Goal: Information Seeking & Learning: Find specific page/section

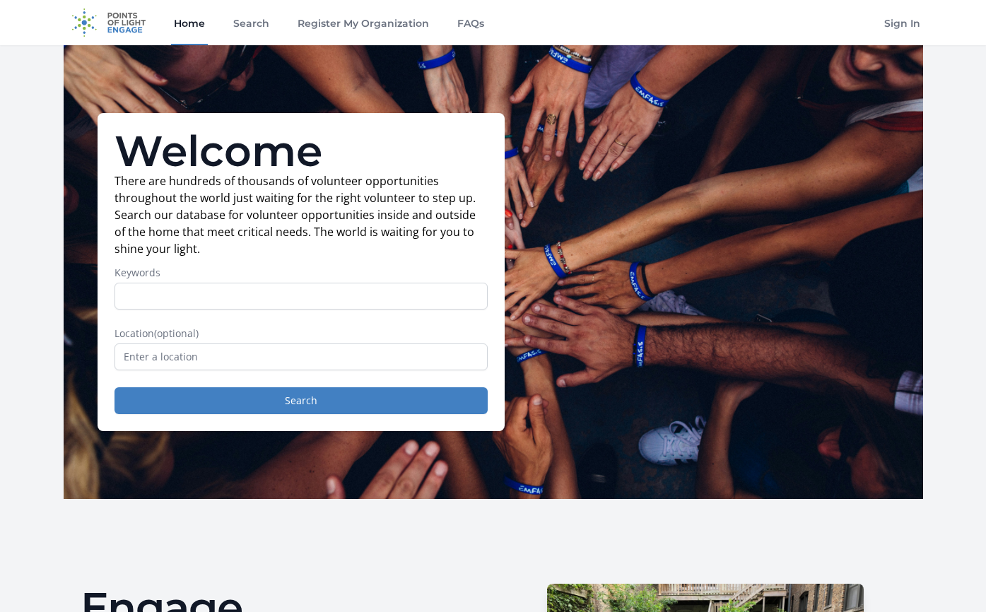
drag, startPoint x: 180, startPoint y: 24, endPoint x: 170, endPoint y: 24, distance: 9.9
click at [180, 24] on link "Home" at bounding box center [189, 22] width 37 height 45
click at [466, 30] on link "FAQs" at bounding box center [470, 22] width 33 height 45
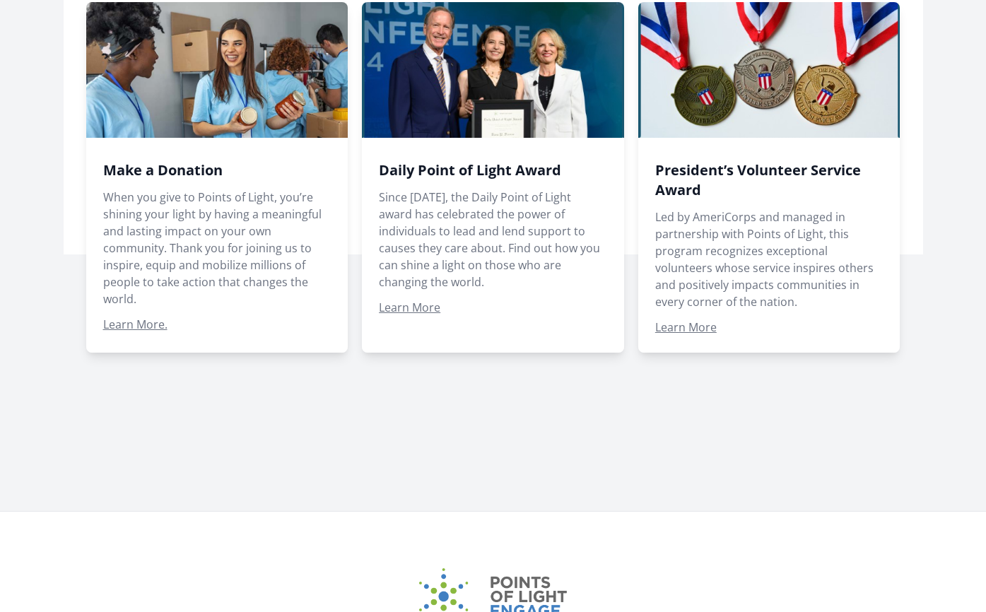
scroll to position [1154, 0]
